Goal: Transaction & Acquisition: Purchase product/service

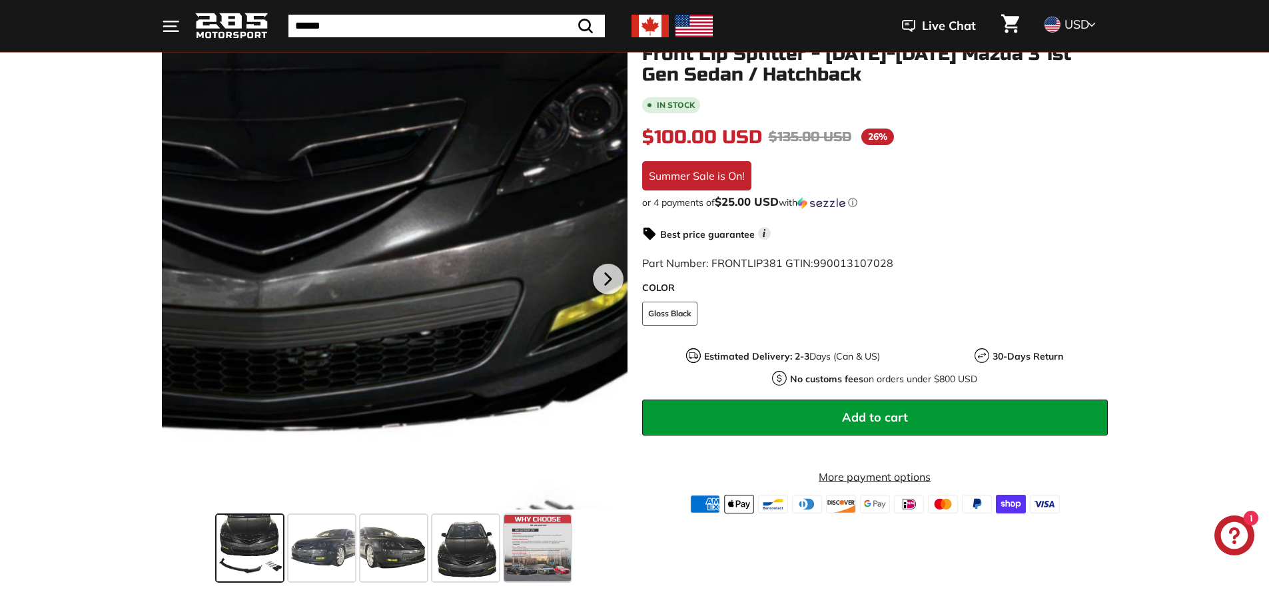
scroll to position [200, 0]
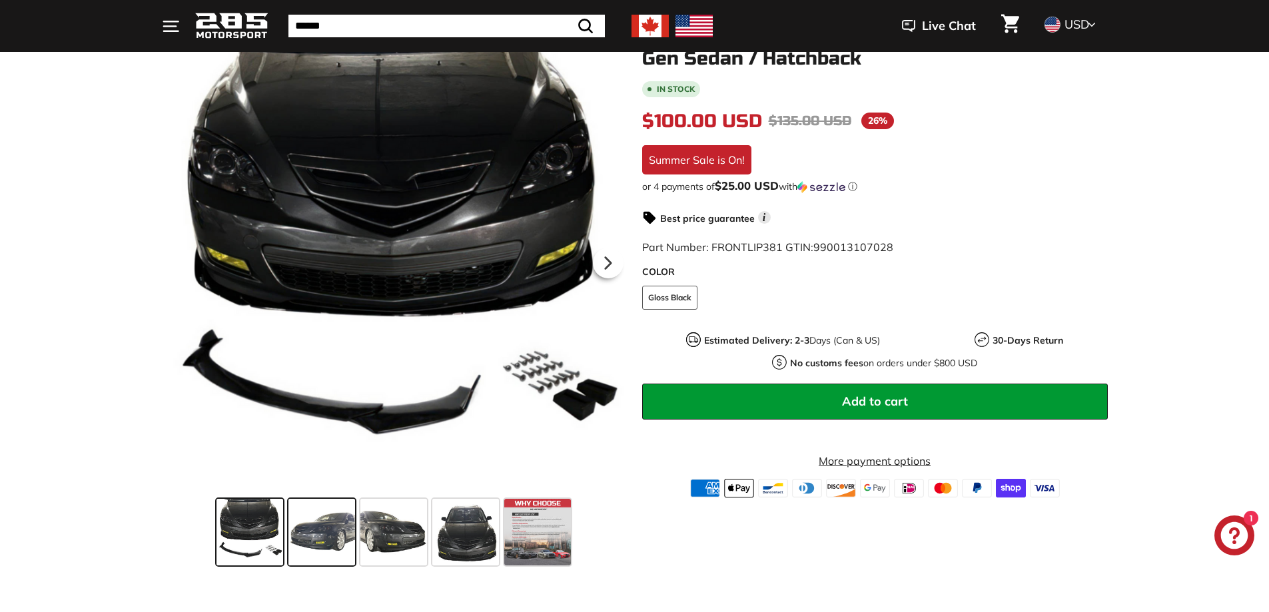
click at [310, 525] on span at bounding box center [321, 532] width 67 height 67
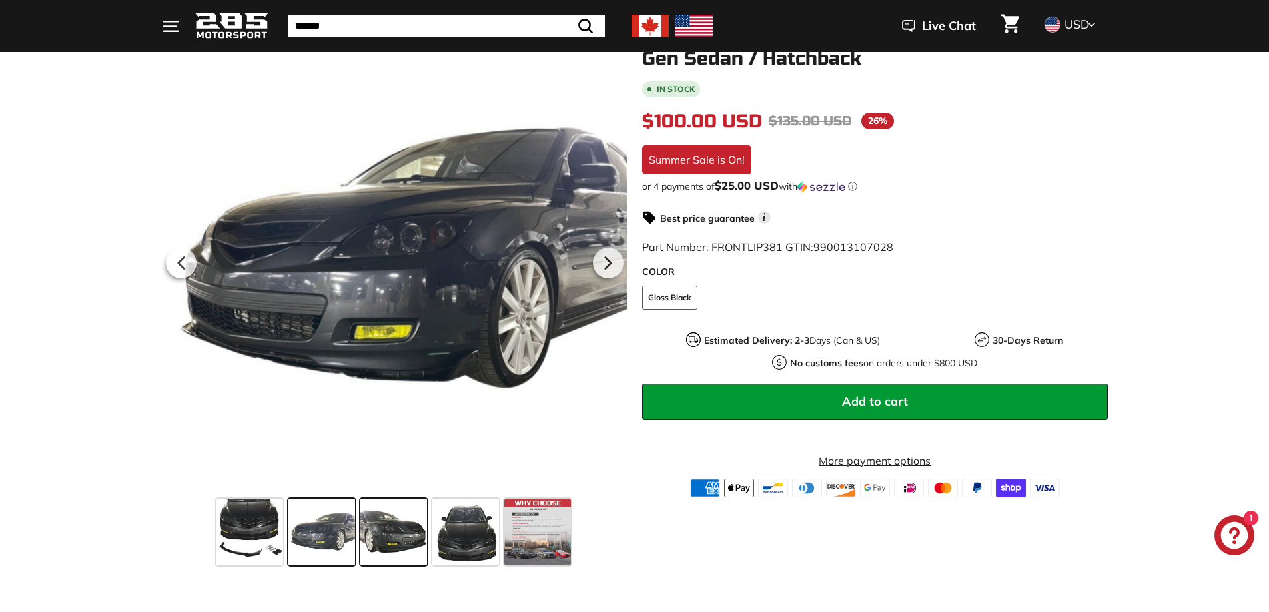
click at [378, 524] on span at bounding box center [393, 532] width 67 height 67
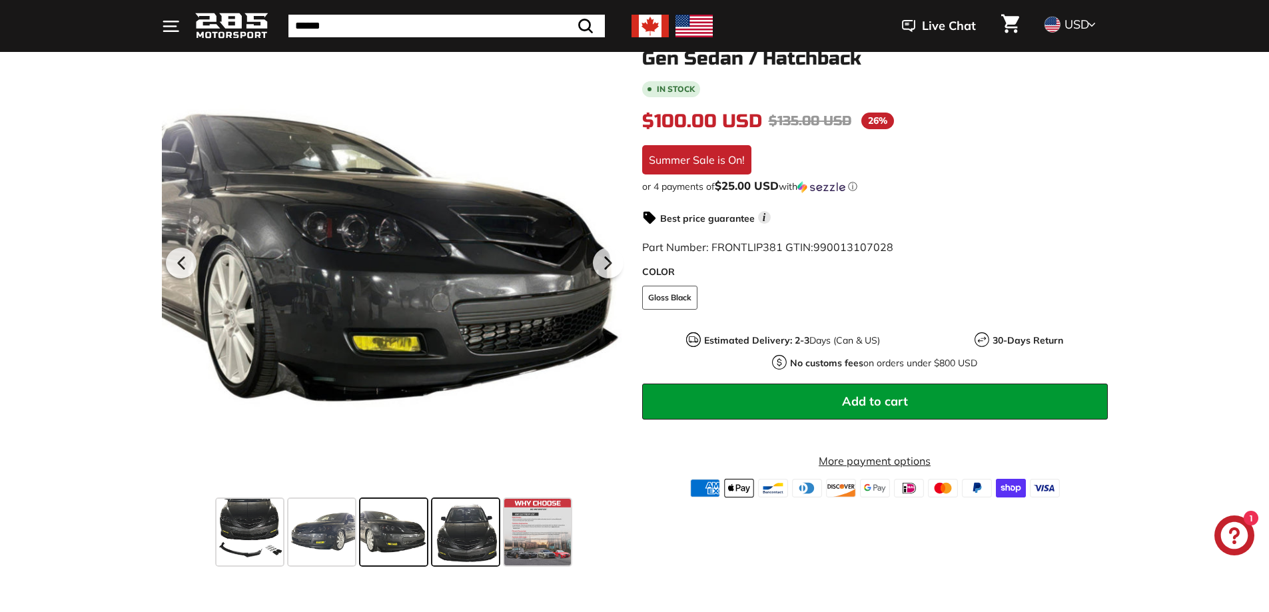
click at [459, 540] on span at bounding box center [465, 532] width 67 height 67
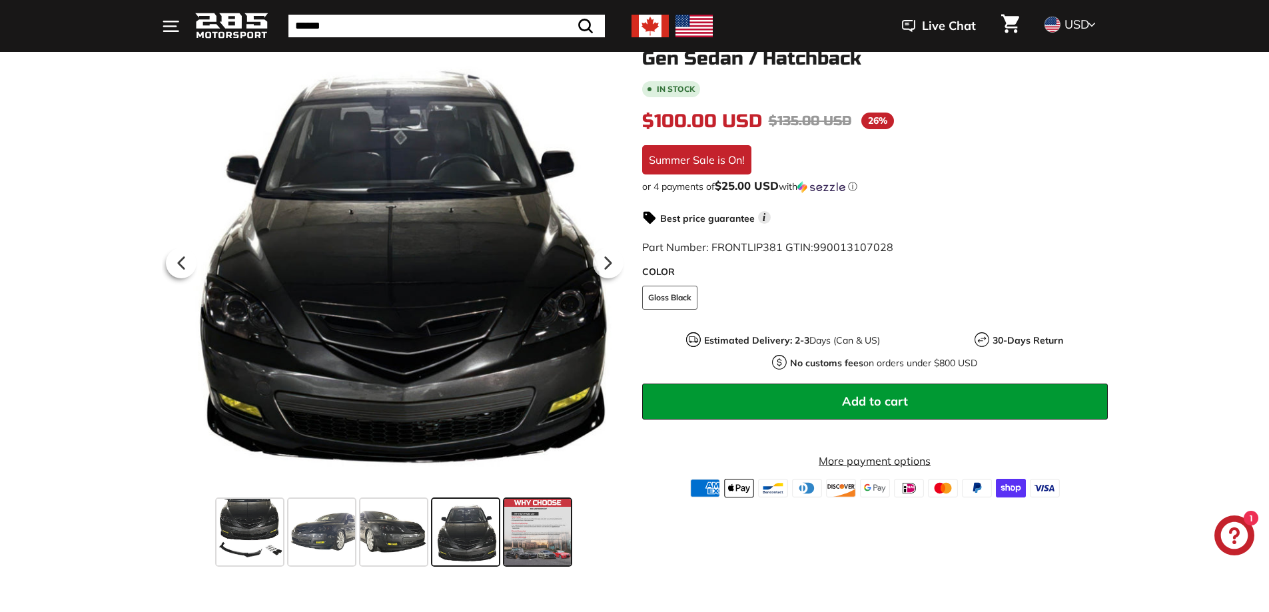
click at [545, 542] on span at bounding box center [537, 532] width 67 height 67
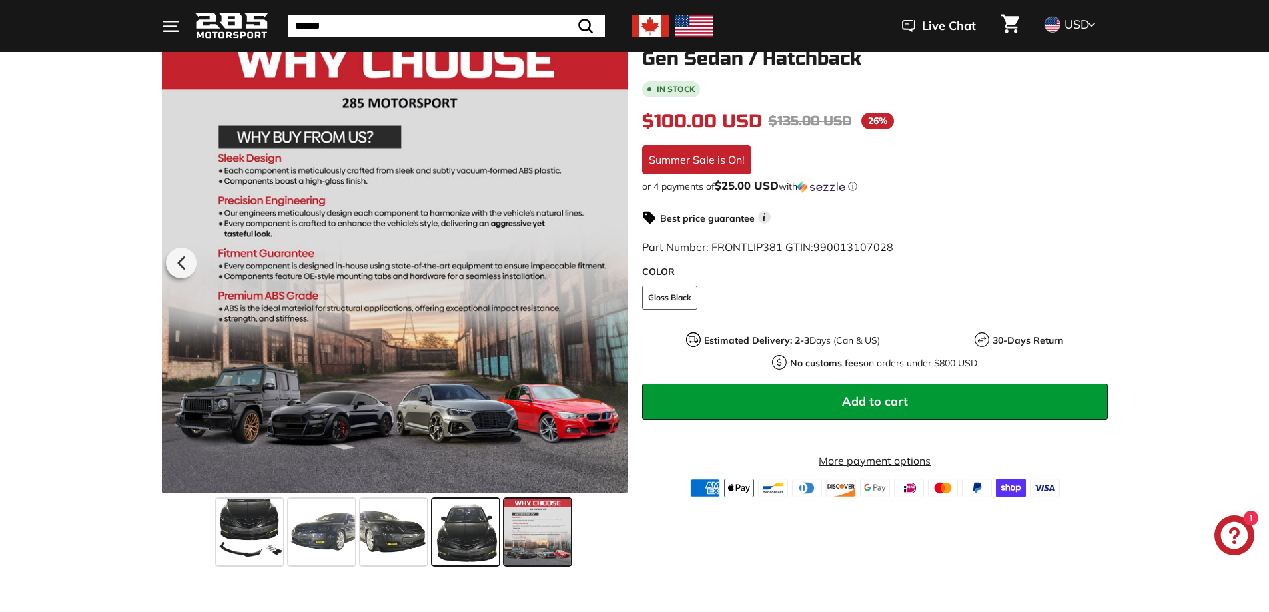
click at [439, 537] on span at bounding box center [465, 532] width 67 height 67
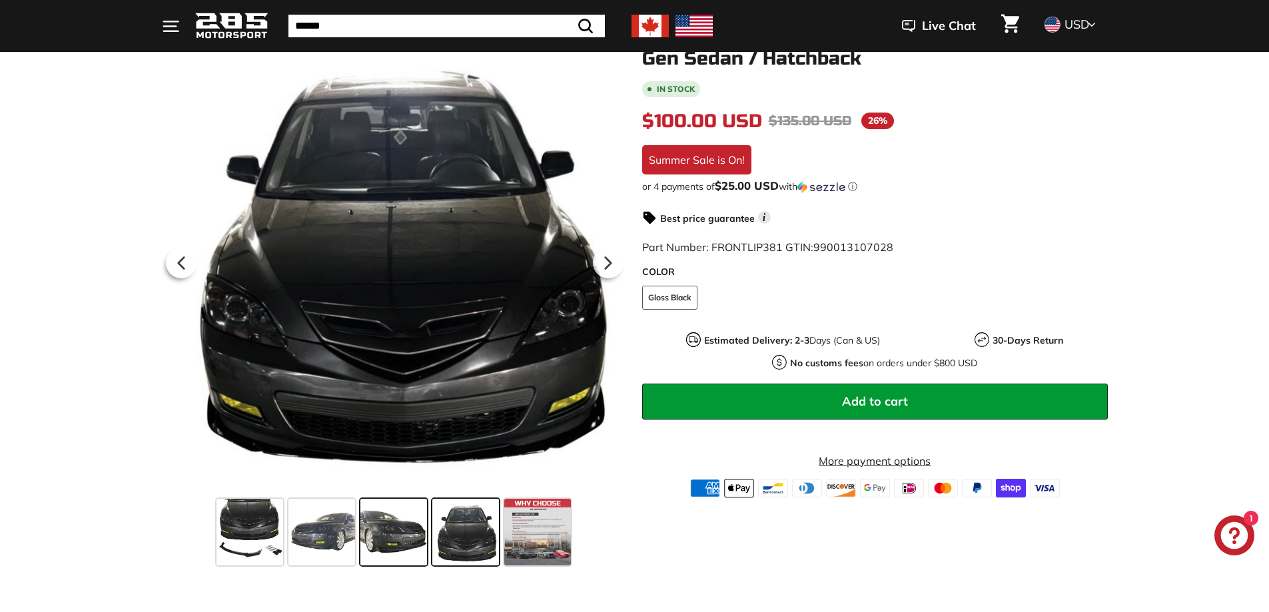
click at [390, 537] on span at bounding box center [393, 532] width 67 height 67
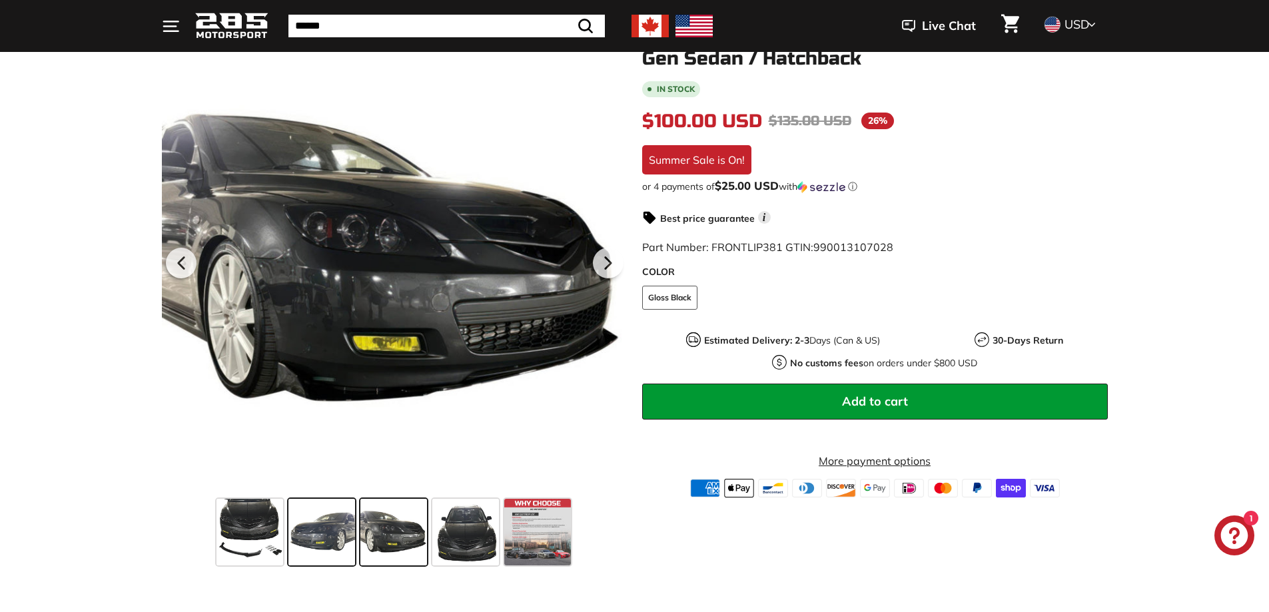
click at [350, 536] on span at bounding box center [321, 532] width 67 height 67
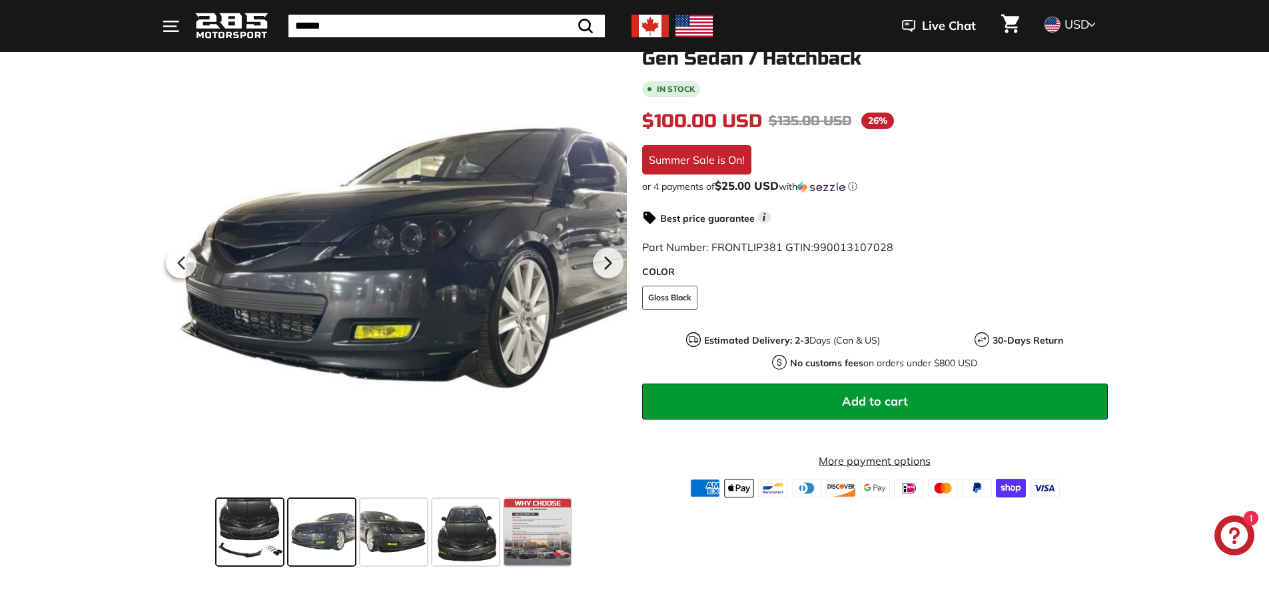
click at [266, 535] on span at bounding box center [249, 532] width 67 height 67
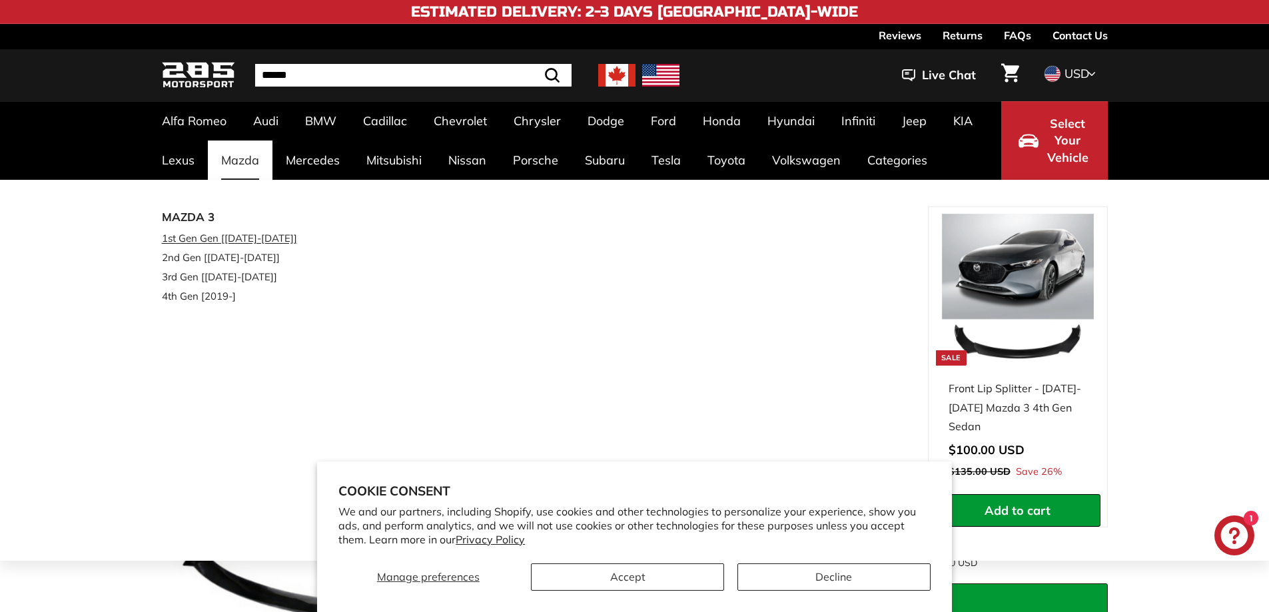
click at [234, 240] on link "1st Gen Gen [[DATE]-[DATE]]" at bounding box center [240, 237] width 157 height 19
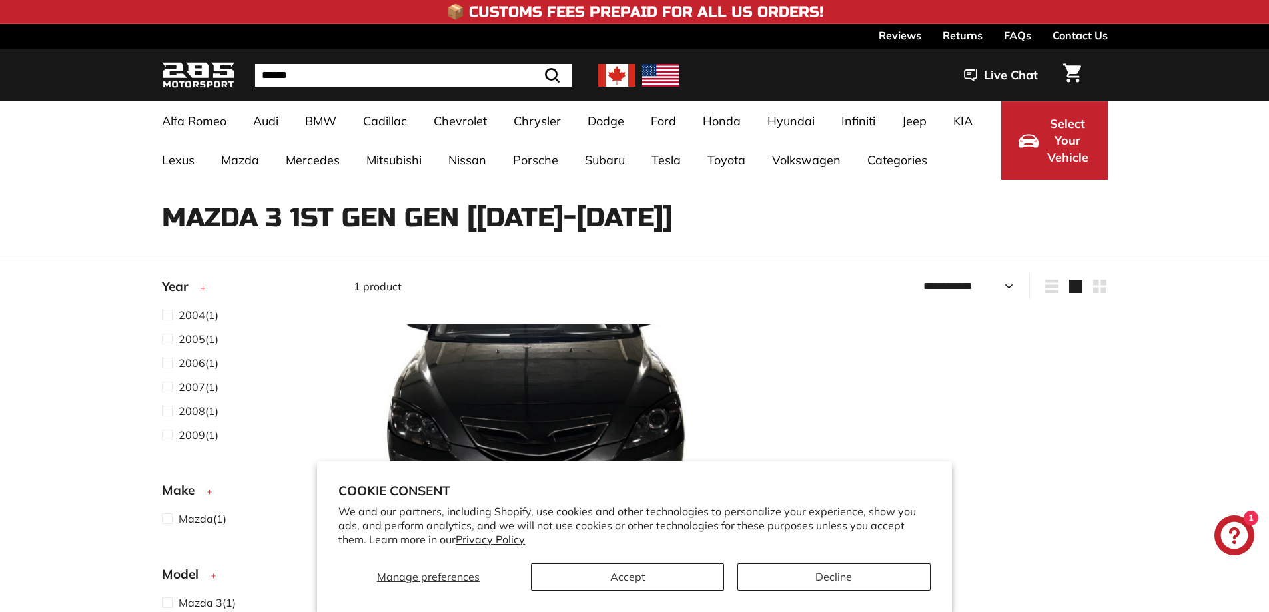
select select "**********"
click at [221, 343] on label "2005 (1)" at bounding box center [247, 338] width 170 height 17
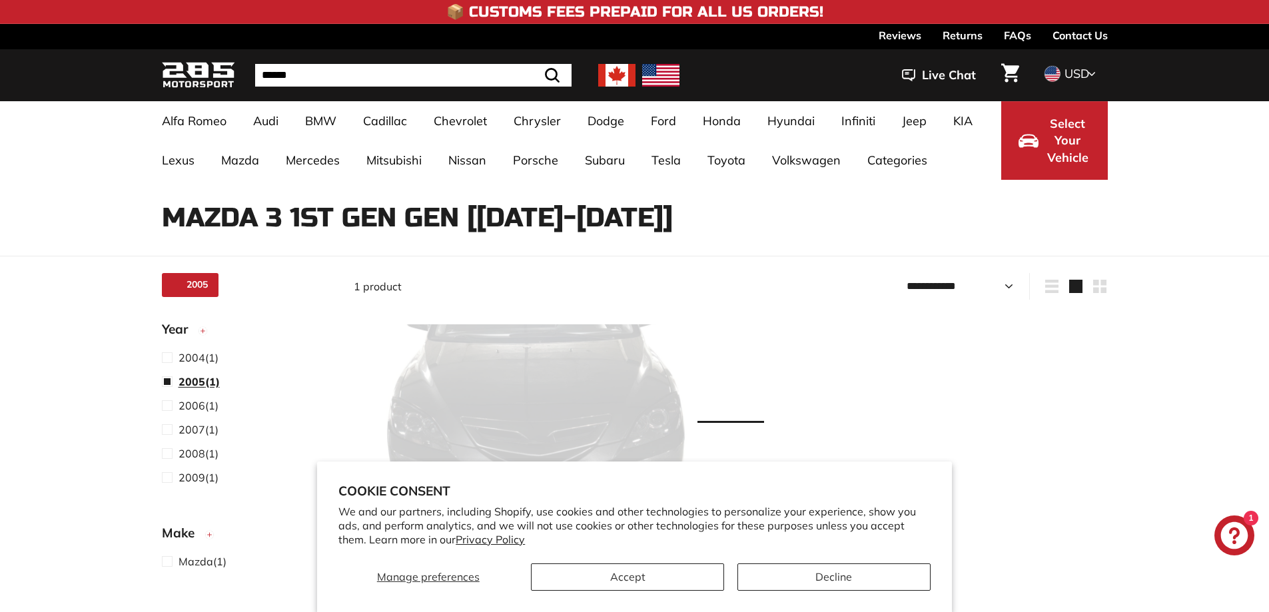
scroll to position [35, 0]
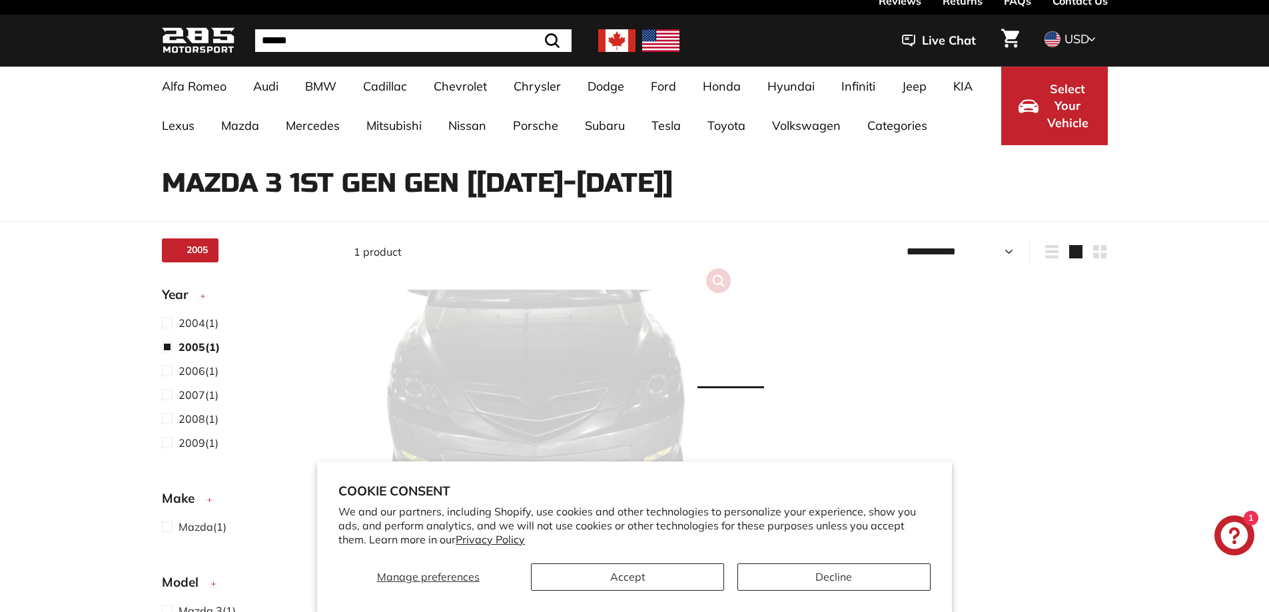
select select "**********"
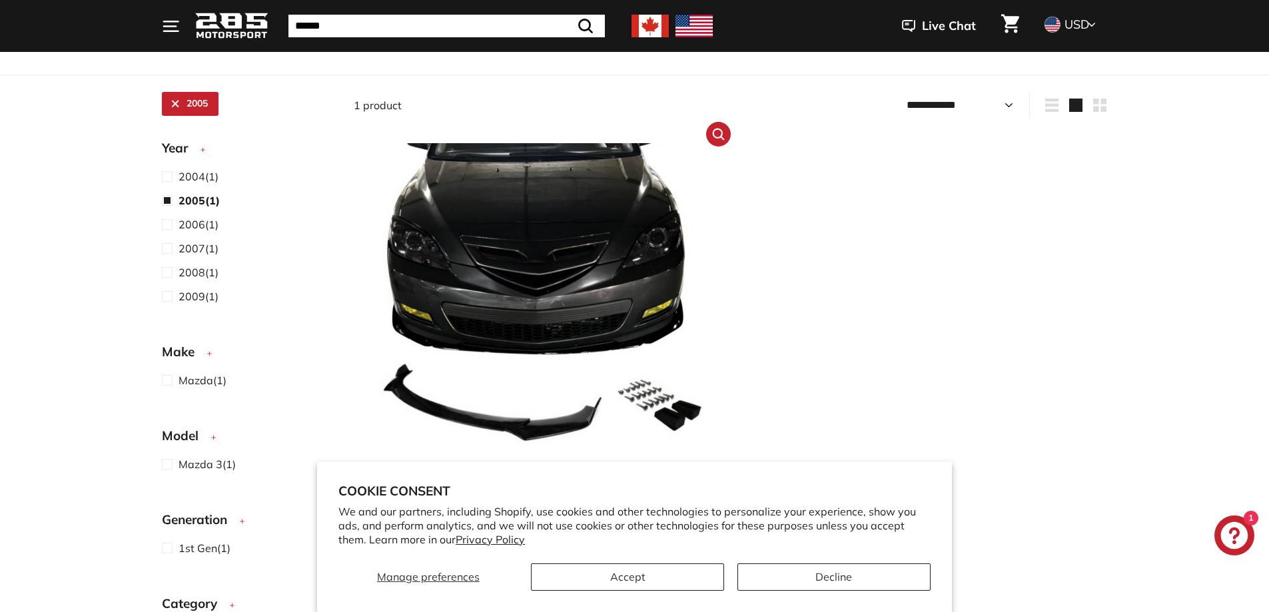
scroll to position [168, 0]
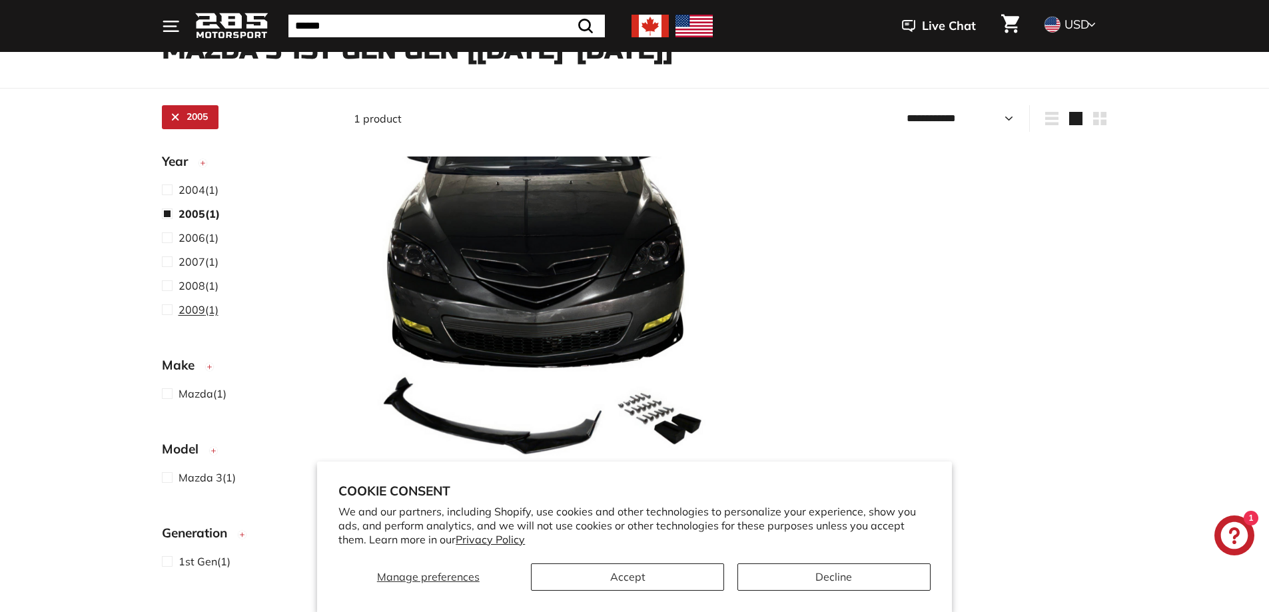
click at [193, 313] on span "2009" at bounding box center [191, 309] width 27 height 13
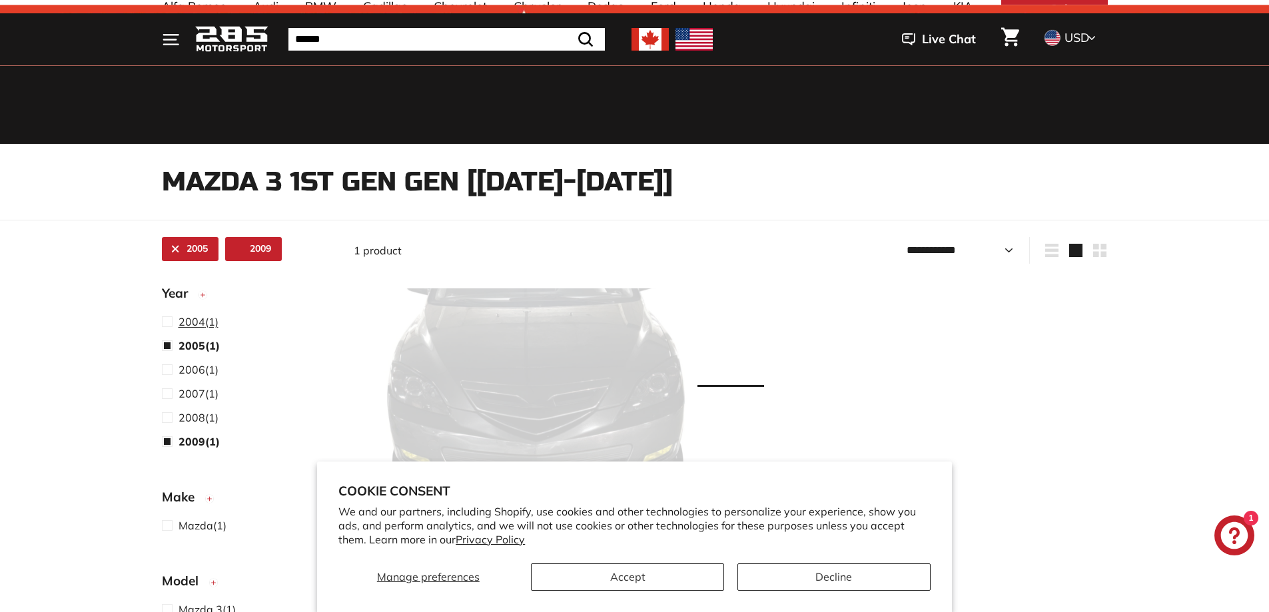
scroll to position [35, 0]
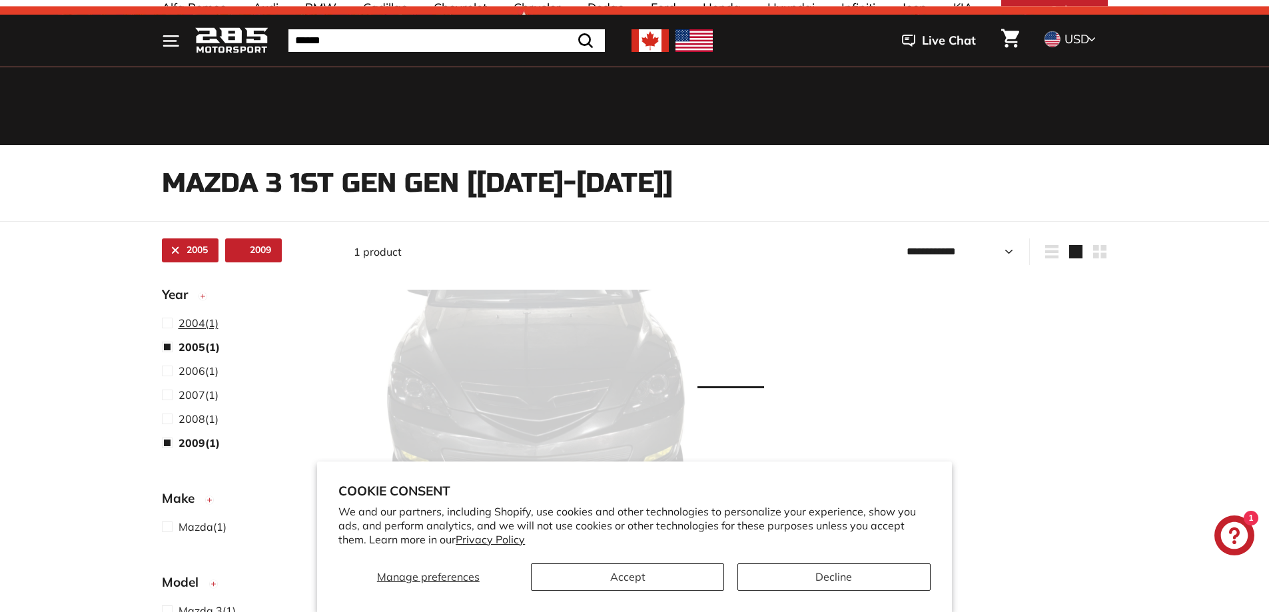
select select "**********"
